Goal: Transaction & Acquisition: Purchase product/service

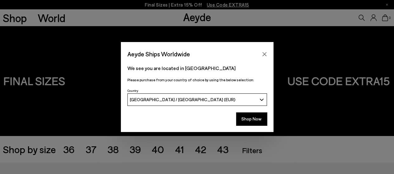
click at [227, 100] on div "[GEOGRAPHIC_DATA] / [GEOGRAPHIC_DATA] (EUR)" at bounding box center [193, 99] width 127 height 5
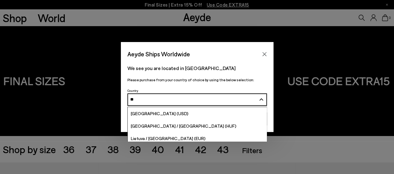
type input "***"
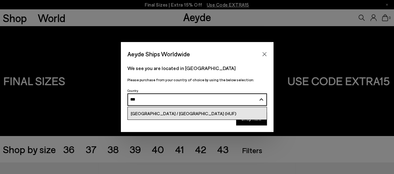
click at [168, 114] on span "[GEOGRAPHIC_DATA] / [GEOGRAPHIC_DATA] (HUF)" at bounding box center [184, 113] width 106 height 5
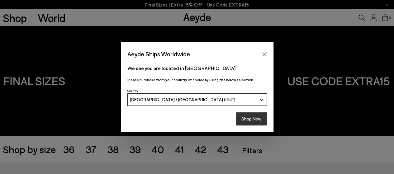
click at [248, 120] on button "Shop Now" at bounding box center [251, 118] width 31 height 13
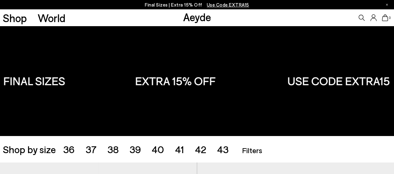
click at [131, 150] on span "39" at bounding box center [135, 149] width 12 height 12
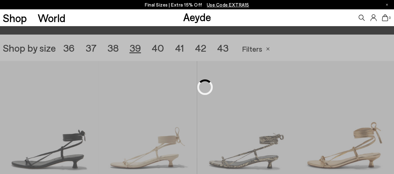
scroll to position [110, 0]
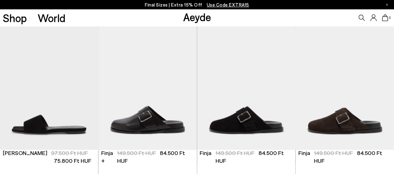
scroll to position [1543, 0]
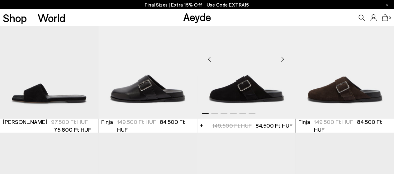
click at [281, 63] on div "Next slide" at bounding box center [283, 59] width 19 height 19
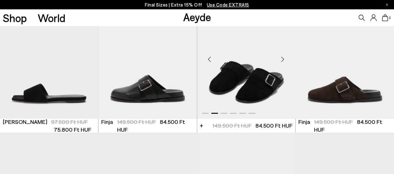
click at [281, 61] on div "Next slide" at bounding box center [283, 59] width 19 height 19
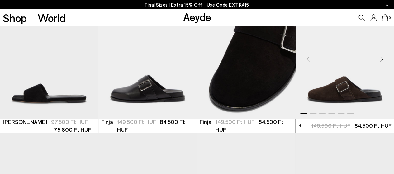
click at [383, 56] on div "Next slide" at bounding box center [381, 59] width 19 height 19
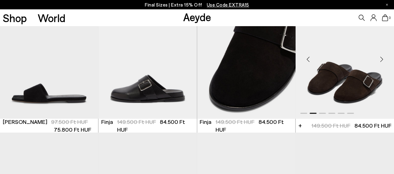
click at [381, 58] on div "Next slide" at bounding box center [381, 59] width 19 height 19
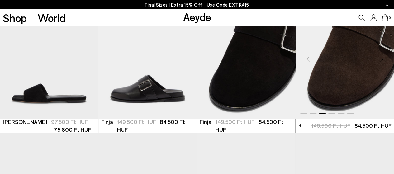
click at [381, 58] on div "Next slide" at bounding box center [381, 59] width 19 height 19
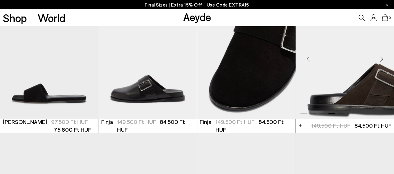
click at [381, 58] on div "Next slide" at bounding box center [381, 59] width 19 height 19
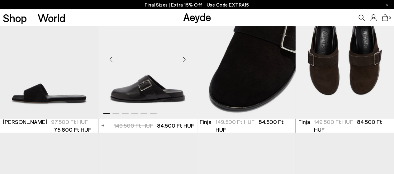
click at [185, 59] on div "Next slide" at bounding box center [184, 59] width 19 height 19
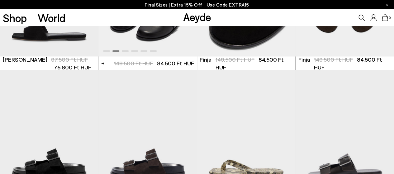
scroll to position [1668, 0]
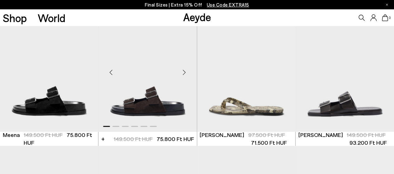
click at [184, 71] on div "Next slide" at bounding box center [184, 72] width 19 height 19
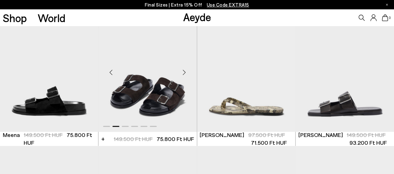
click at [184, 73] on div "Next slide" at bounding box center [184, 72] width 19 height 19
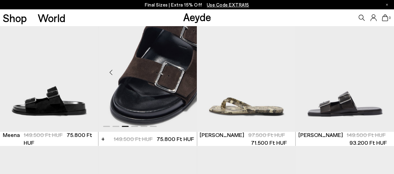
click at [184, 73] on div "Next slide" at bounding box center [184, 72] width 19 height 19
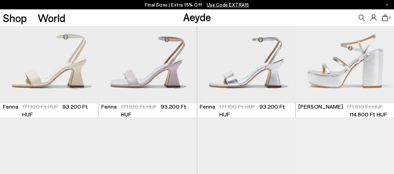
scroll to position [1263, 0]
